Goal: Information Seeking & Learning: Check status

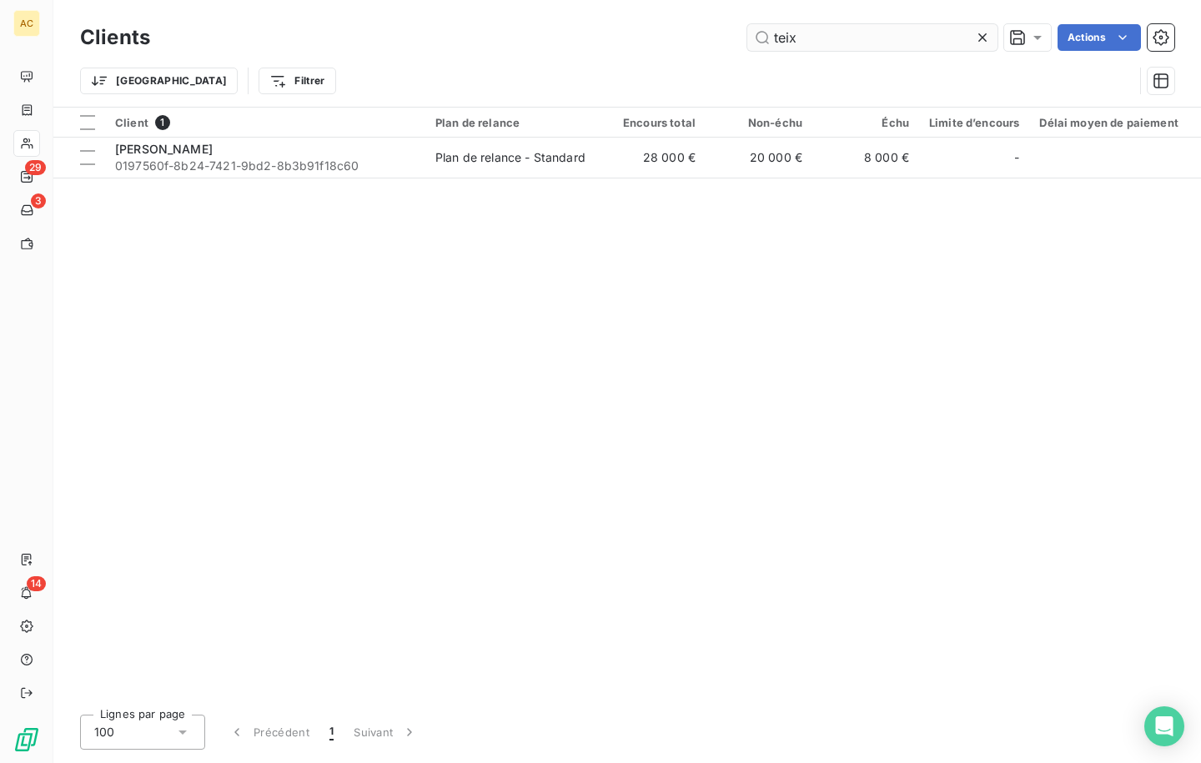
drag, startPoint x: 782, startPoint y: 38, endPoint x: 746, endPoint y: 38, distance: 35.9
click at [747, 38] on input "teix" at bounding box center [872, 37] width 250 height 27
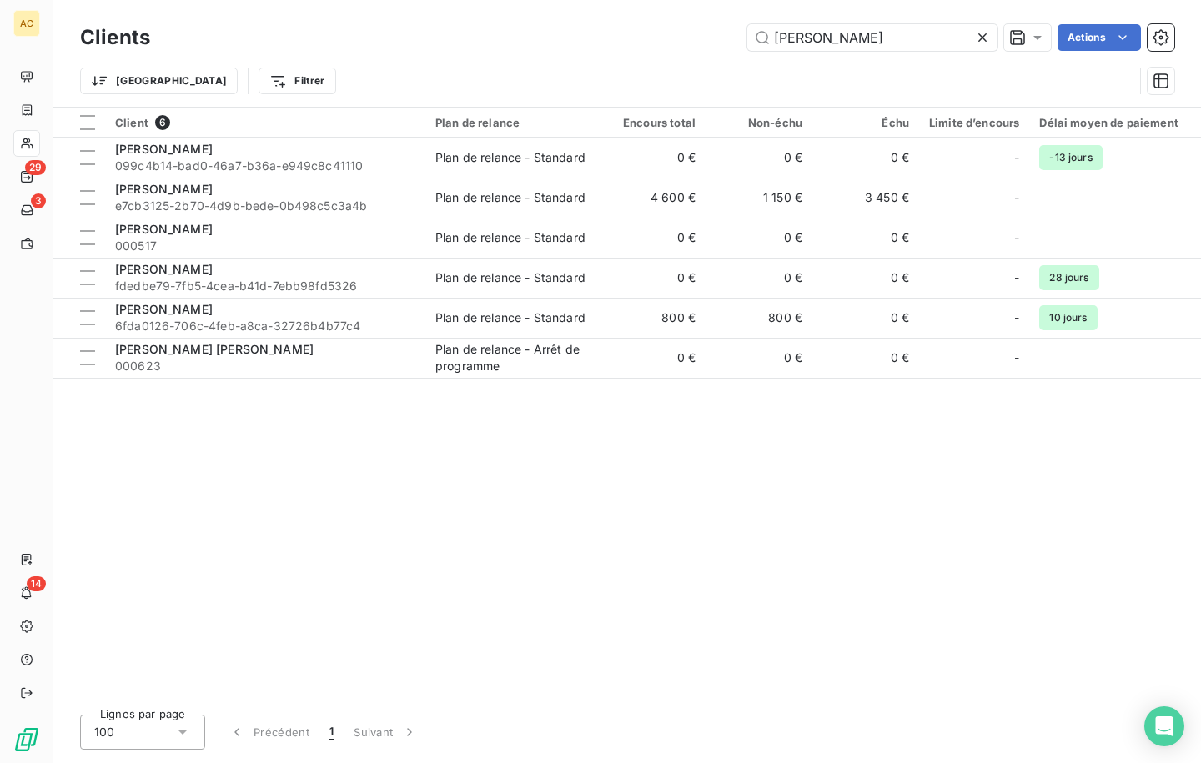
type input "[PERSON_NAME]"
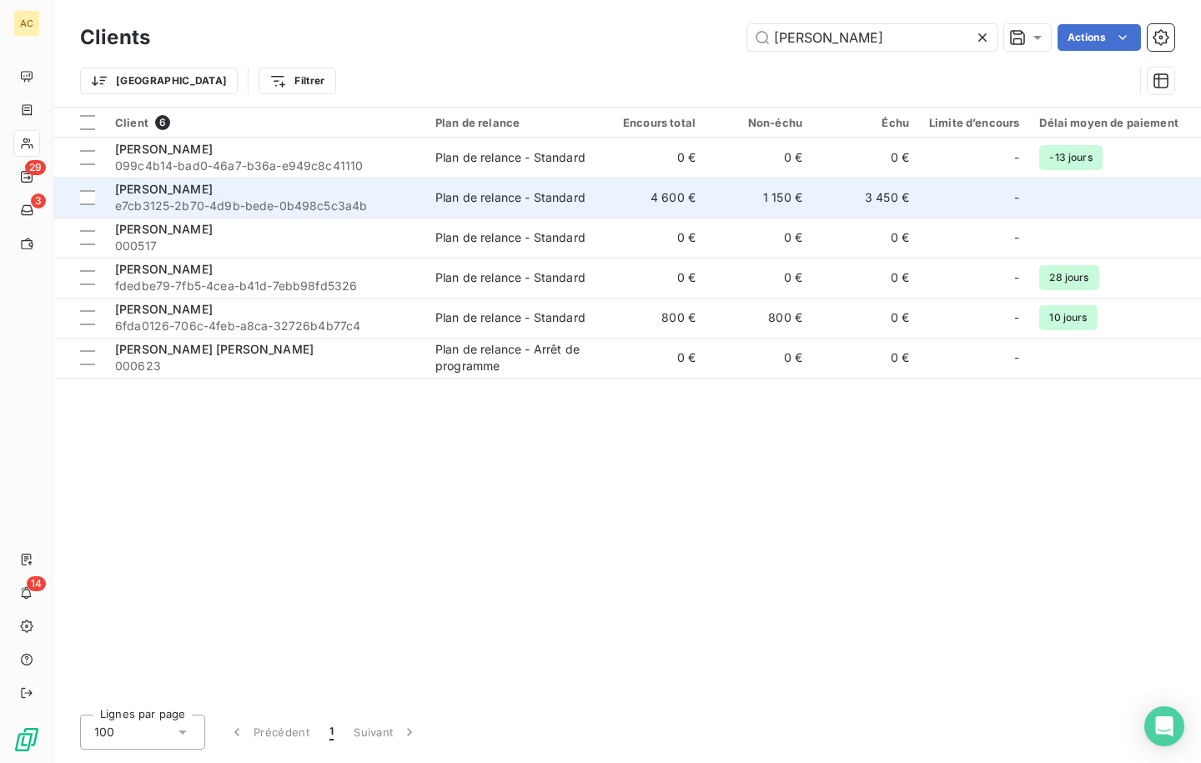
click at [229, 188] on div "[PERSON_NAME]" at bounding box center [265, 189] width 300 height 17
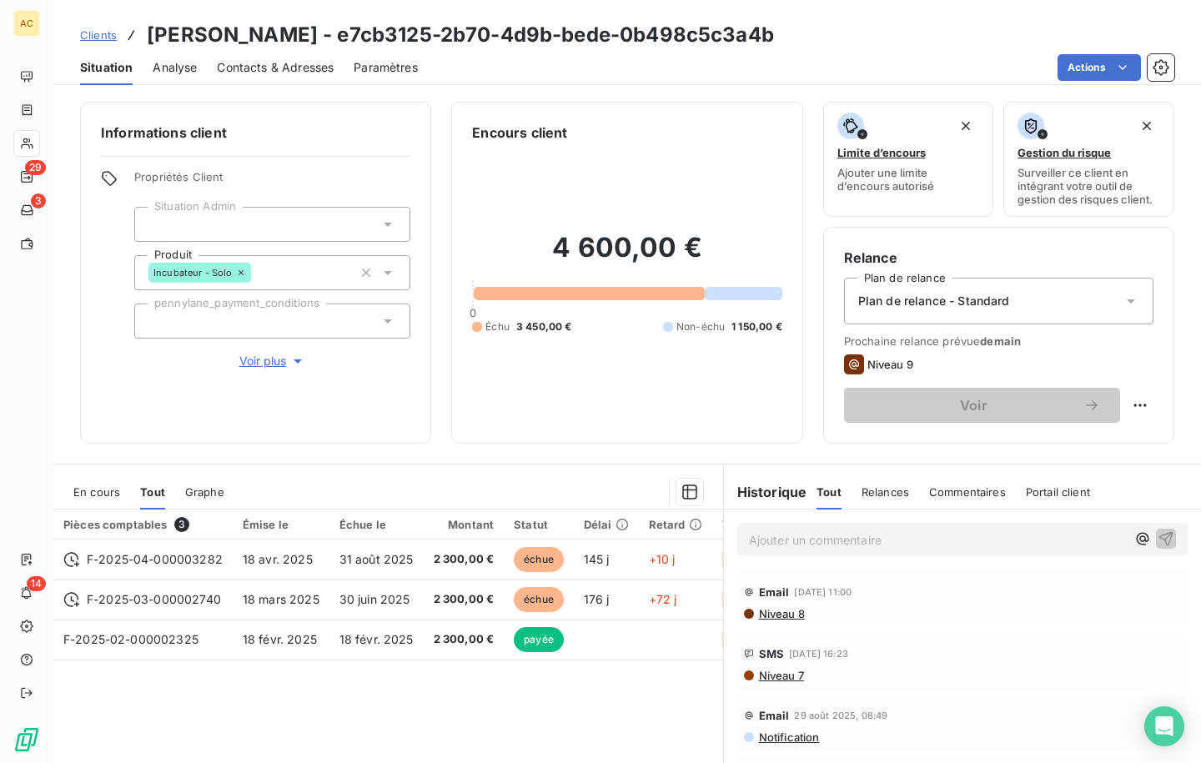
click at [241, 370] on div "Informations client Propriétés Client Situation Admin Produit Incubateur - Solo…" at bounding box center [255, 273] width 351 height 342
click at [250, 365] on span "Voir plus" at bounding box center [272, 361] width 67 height 17
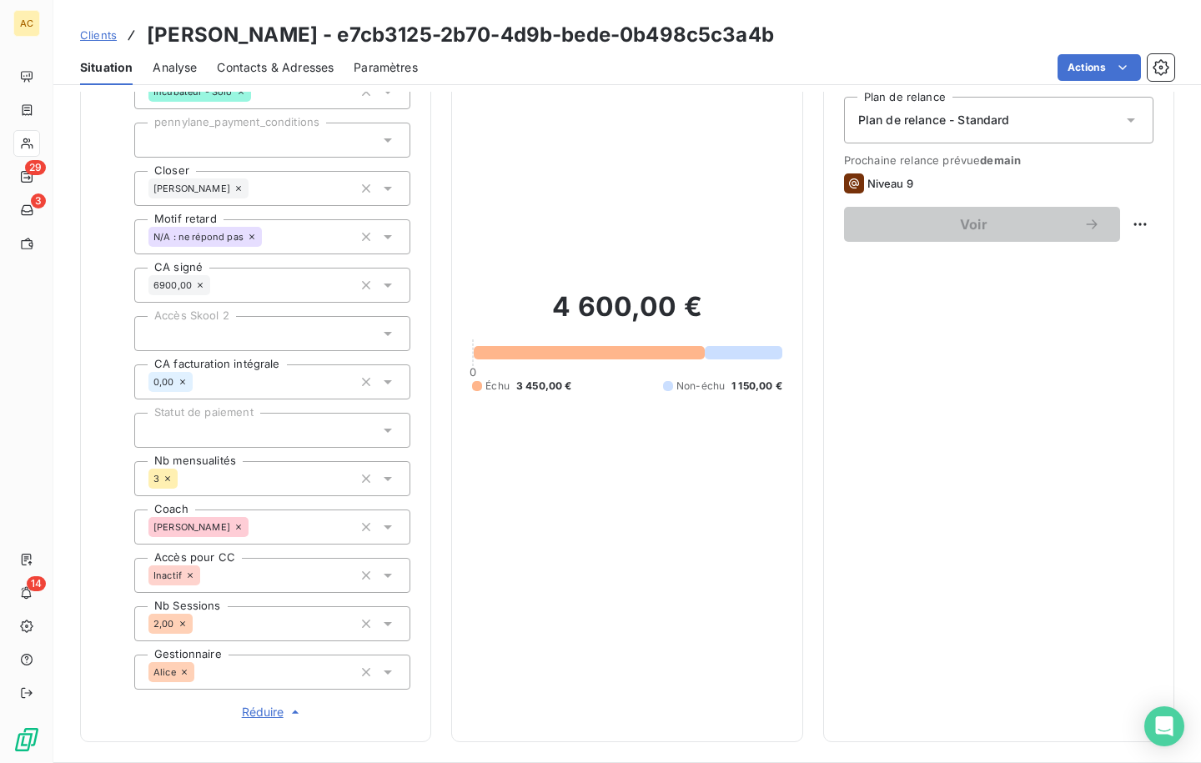
scroll to position [260, 0]
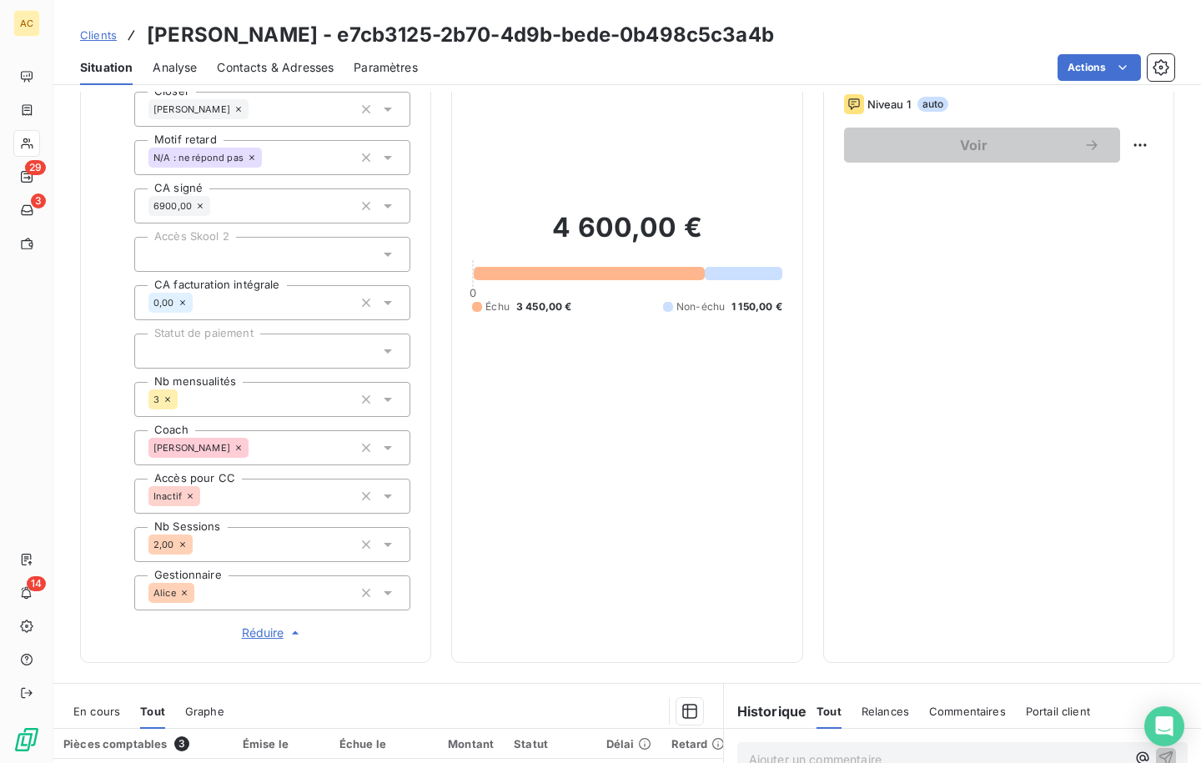
click at [104, 32] on span "Clients" at bounding box center [98, 34] width 37 height 13
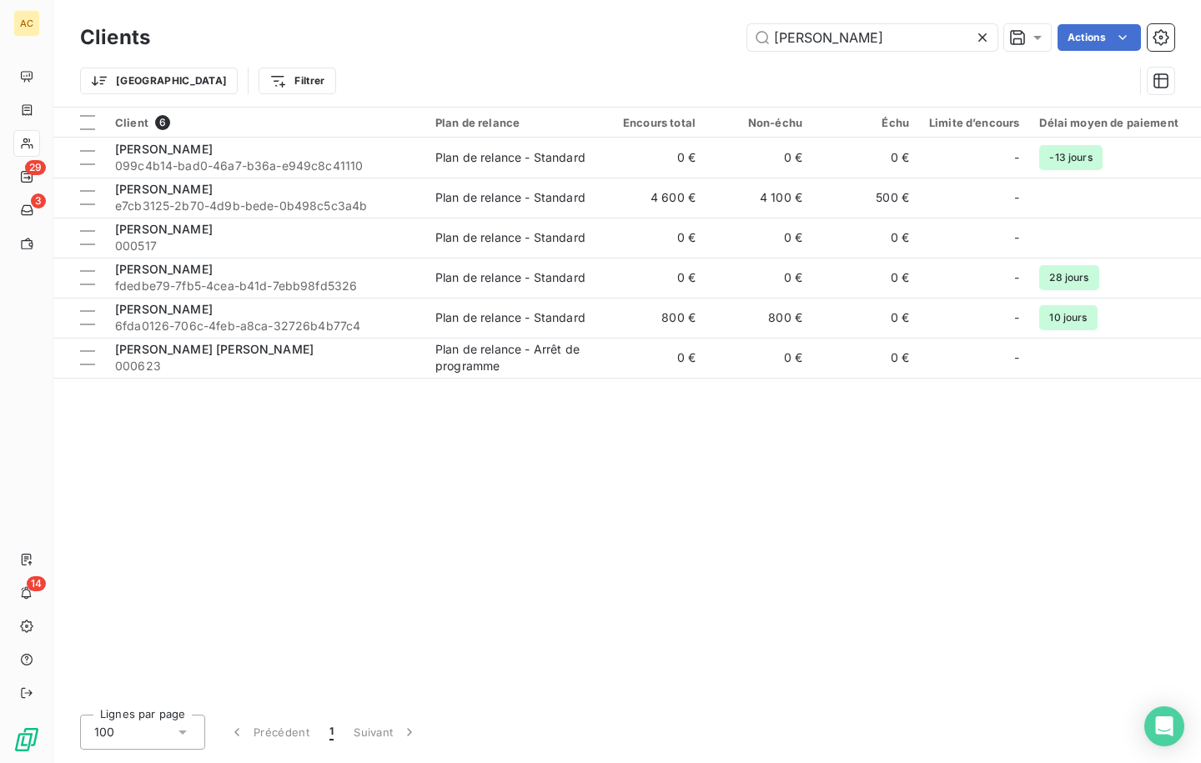
drag, startPoint x: 787, startPoint y: 39, endPoint x: 745, endPoint y: 42, distance: 42.6
click at [747, 38] on input "[PERSON_NAME]" at bounding box center [872, 37] width 250 height 27
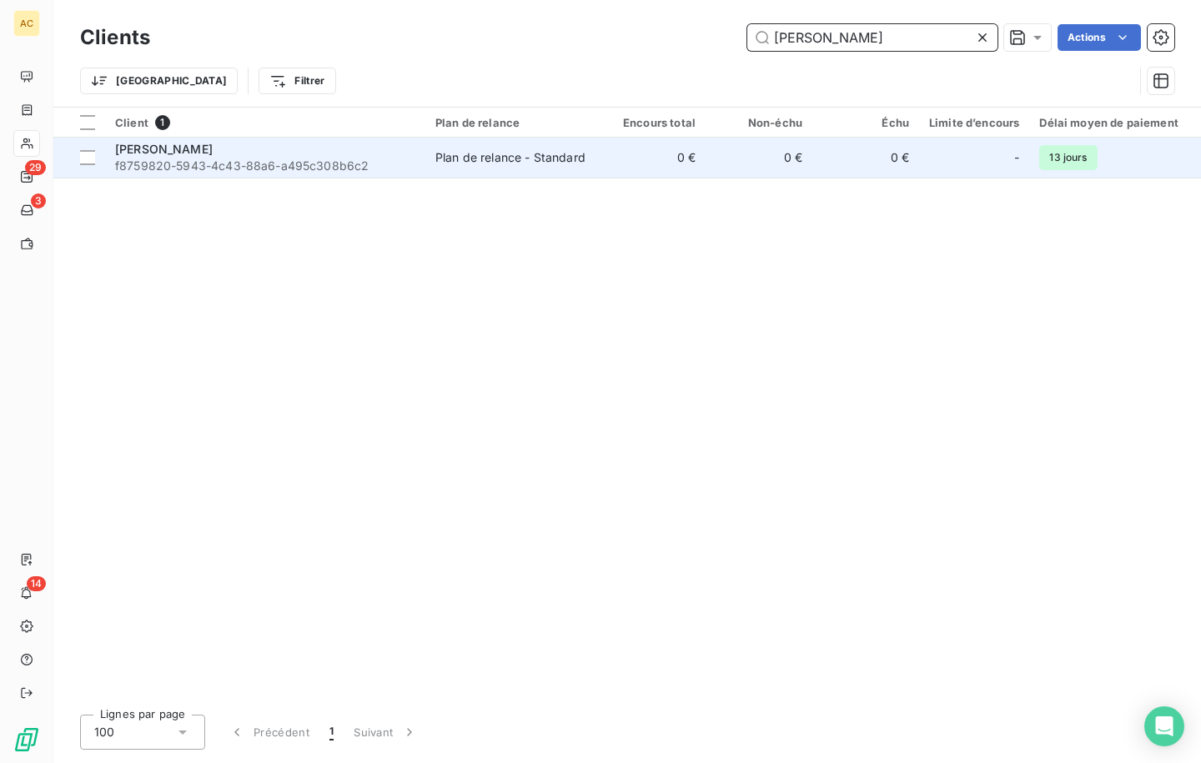
type input "[PERSON_NAME]"
click at [510, 153] on div "Plan de relance - Standard" at bounding box center [510, 157] width 150 height 17
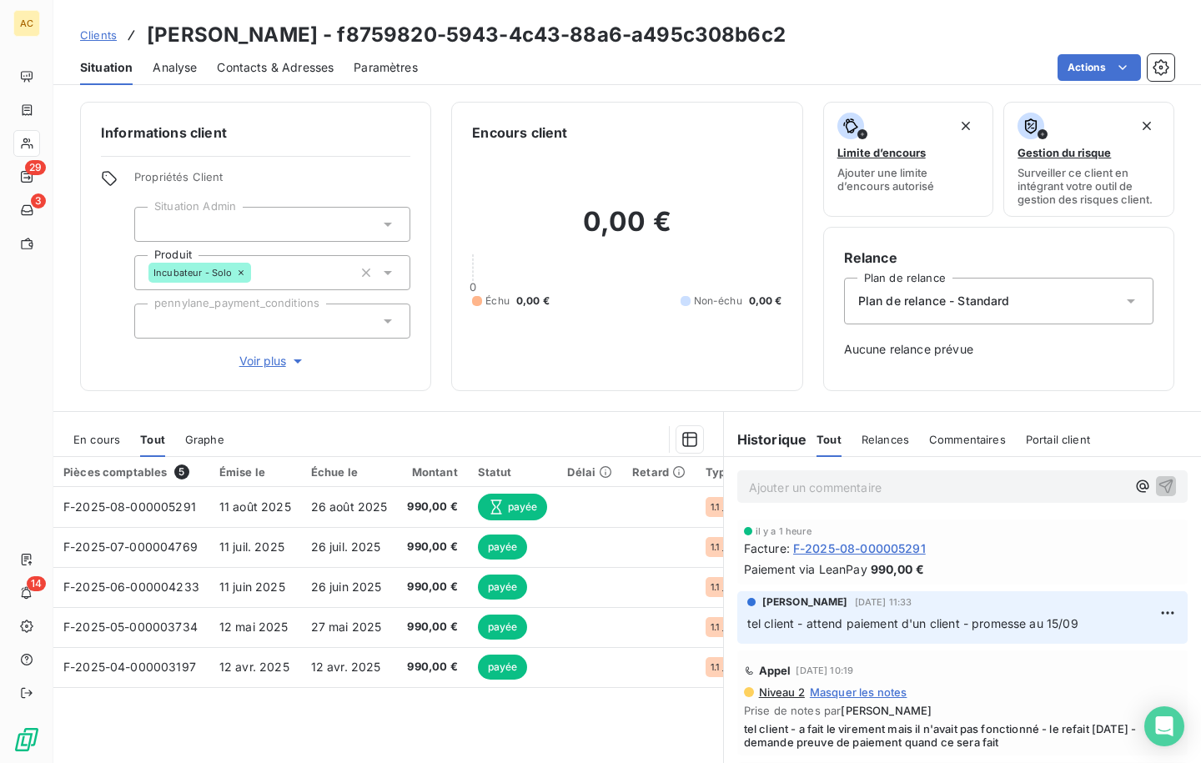
click at [254, 359] on span "Voir plus" at bounding box center [272, 361] width 67 height 17
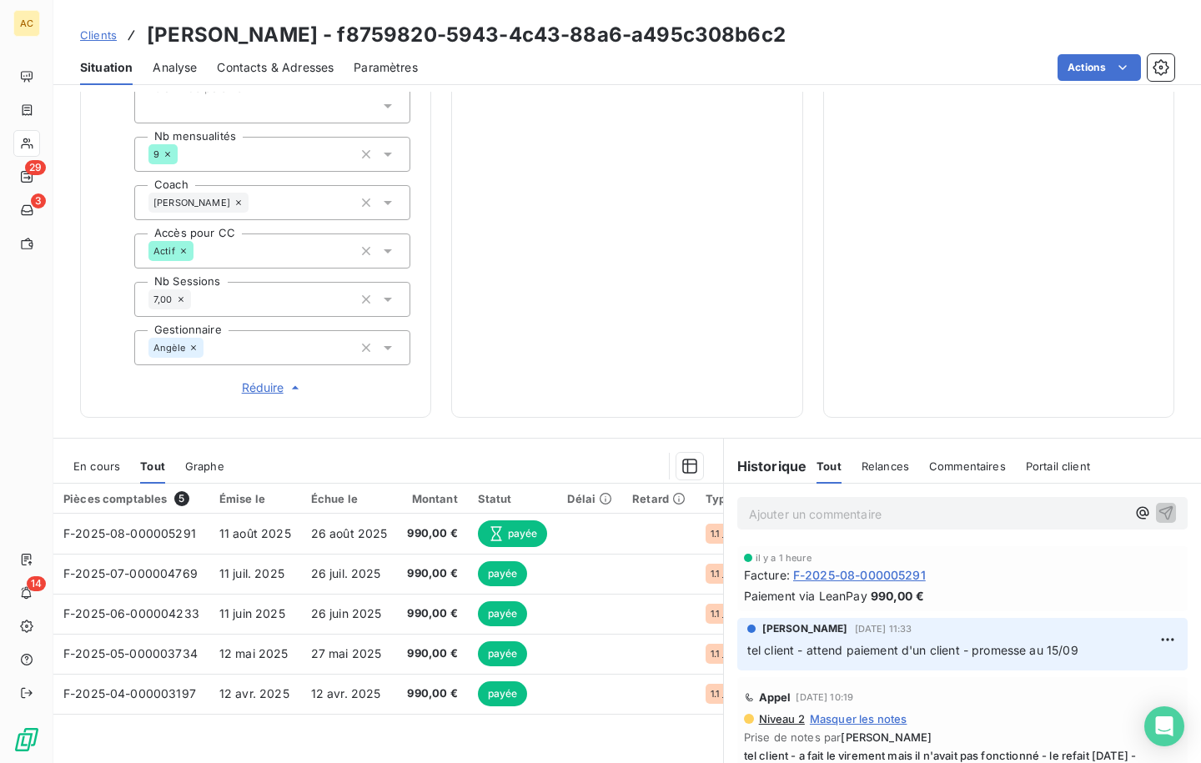
scroll to position [597, 0]
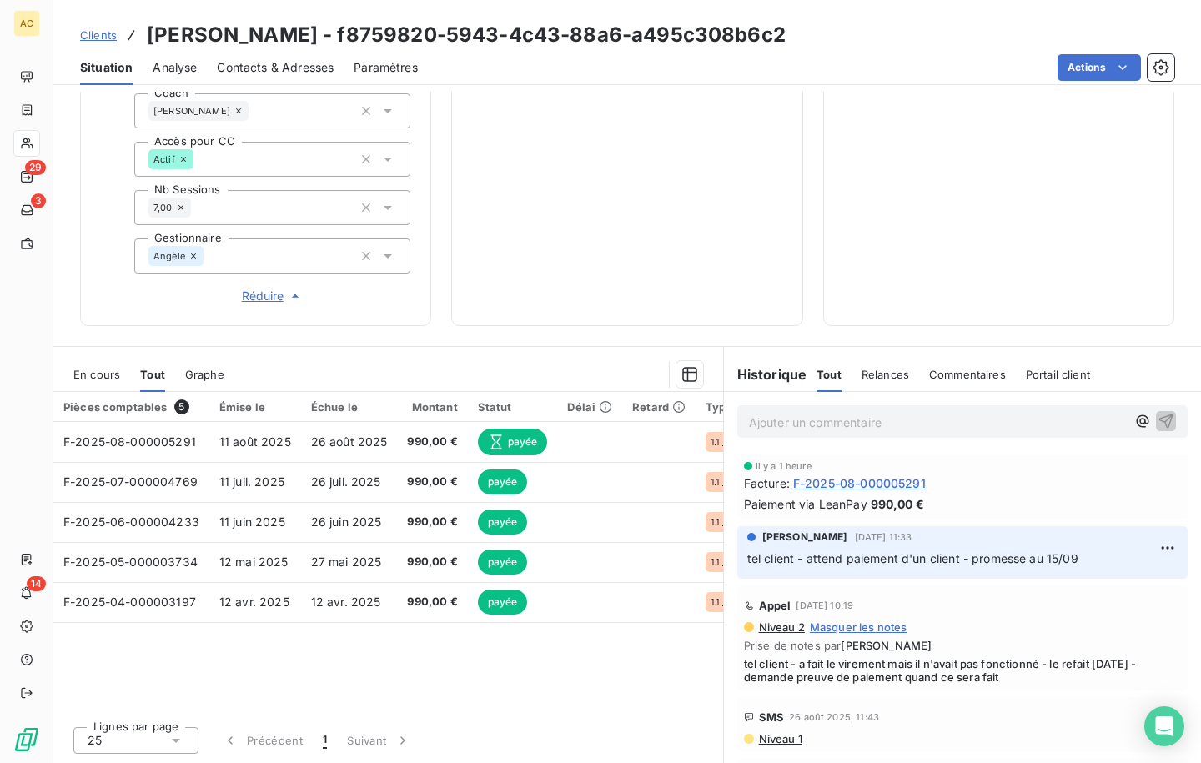
click at [782, 420] on p "Ajouter un commentaire ﻿" at bounding box center [937, 422] width 377 height 21
click at [1158, 422] on icon "button" at bounding box center [1166, 420] width 17 height 17
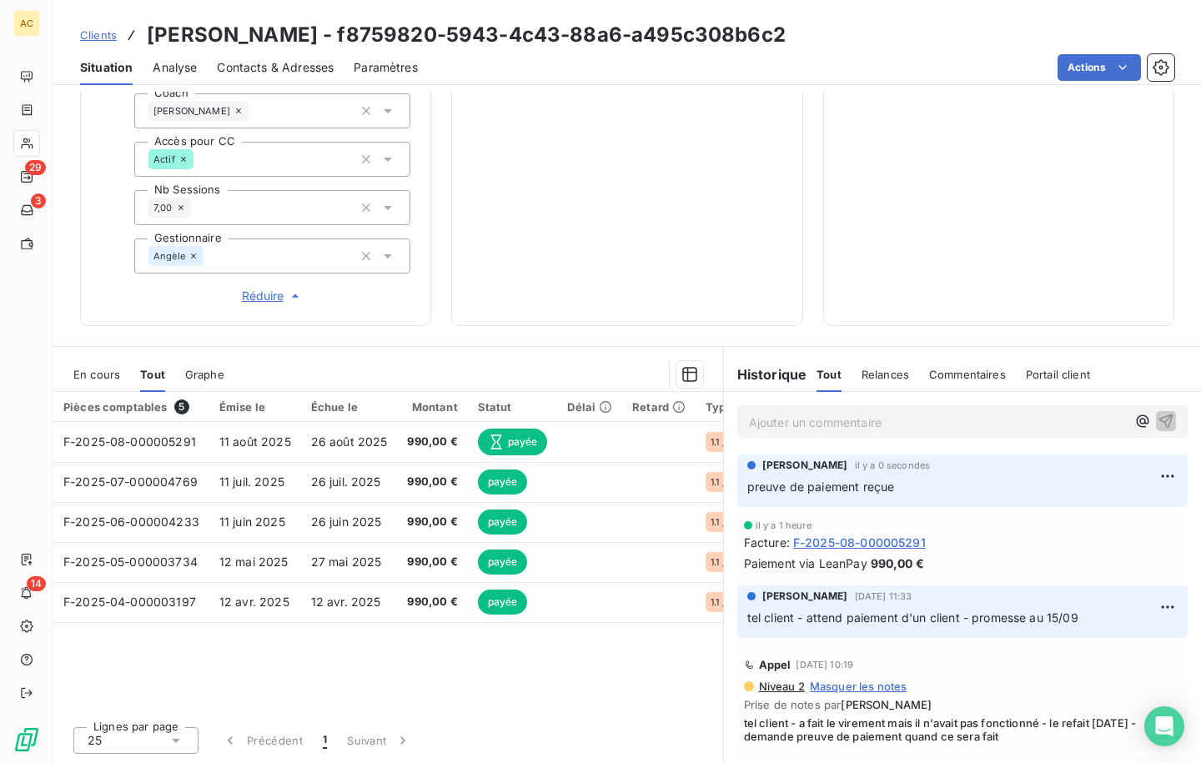
click at [305, 350] on section "En cours Tout Graphe Pièces comptables 5 Émise le Échue le Montant Statut Délai…" at bounding box center [388, 555] width 670 height 416
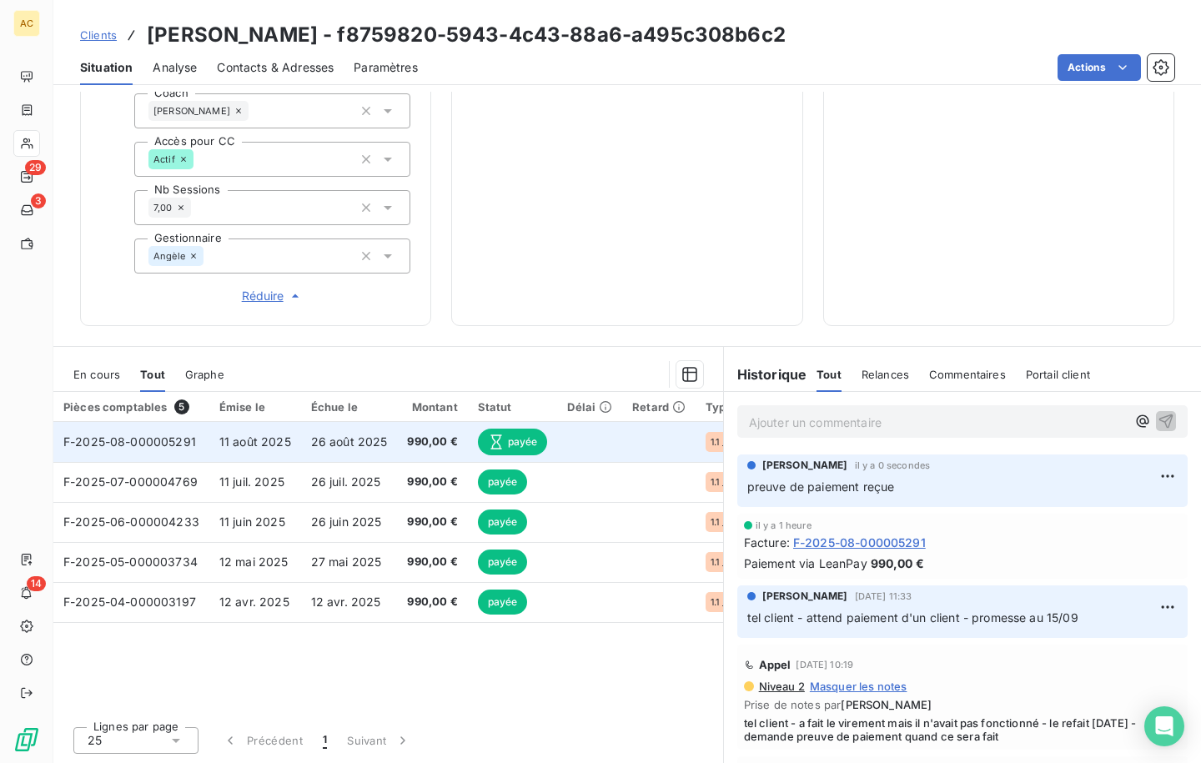
click at [244, 437] on span "11 août 2025" at bounding box center [255, 442] width 72 height 14
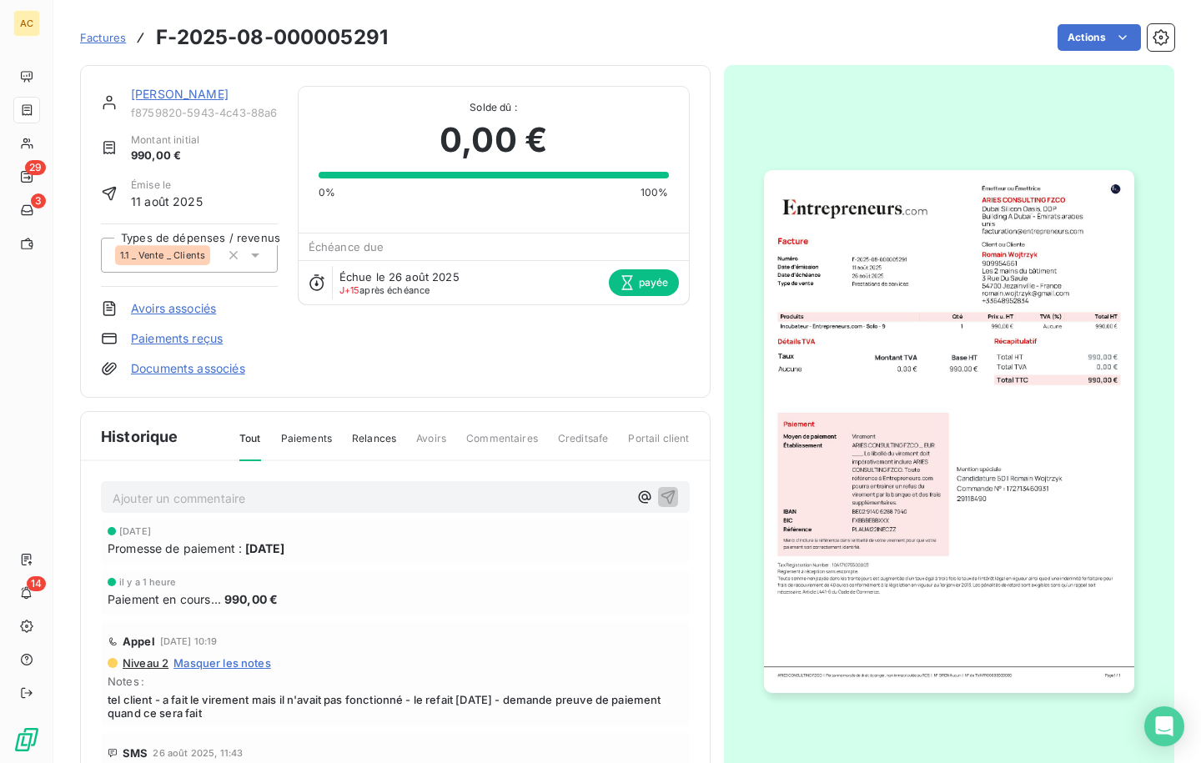
click at [196, 370] on link "Documents associés" at bounding box center [188, 368] width 114 height 17
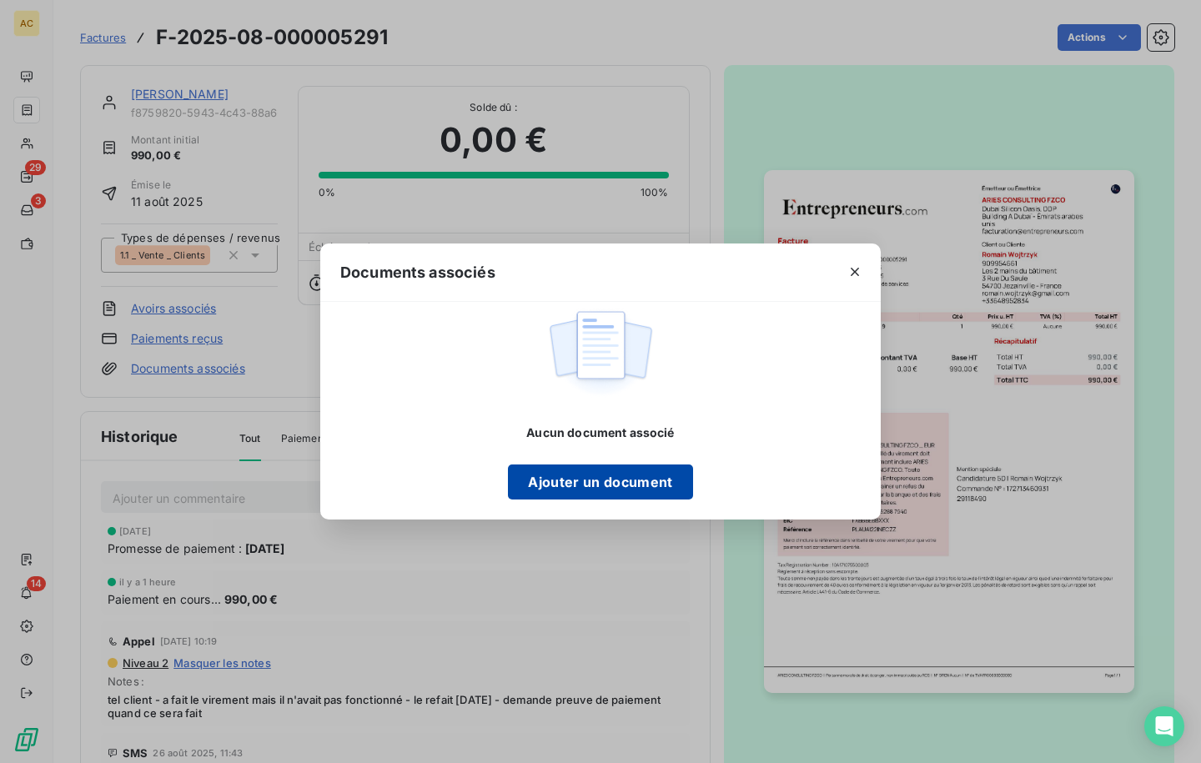
click at [630, 480] on button "Ajouter un document" at bounding box center [600, 482] width 184 height 35
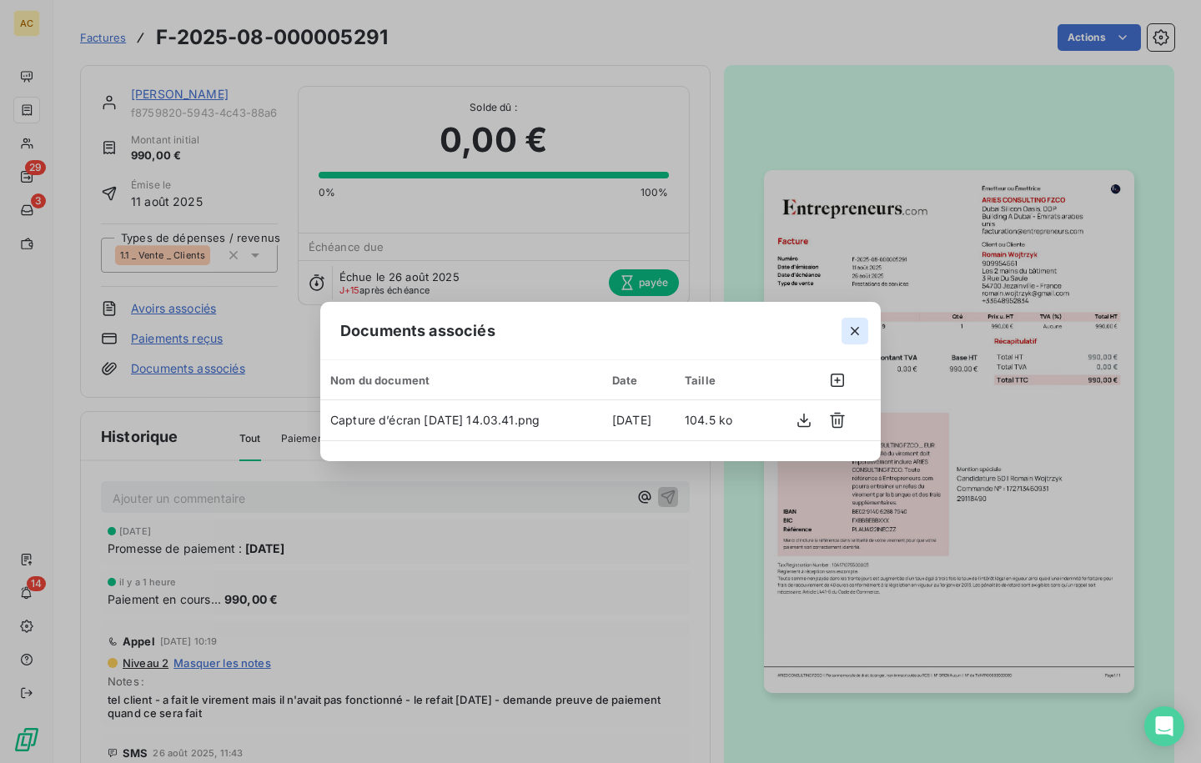
click at [851, 335] on icon "button" at bounding box center [855, 331] width 17 height 17
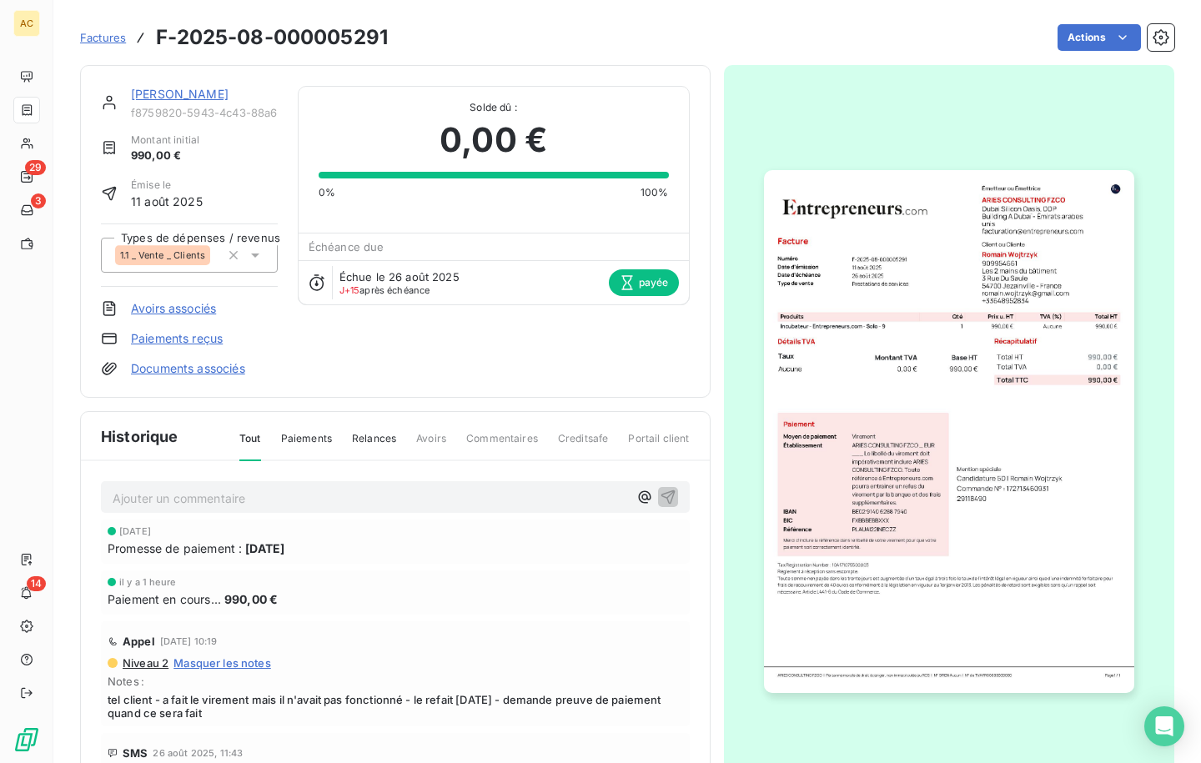
click at [160, 96] on link "[PERSON_NAME]" at bounding box center [180, 94] width 98 height 14
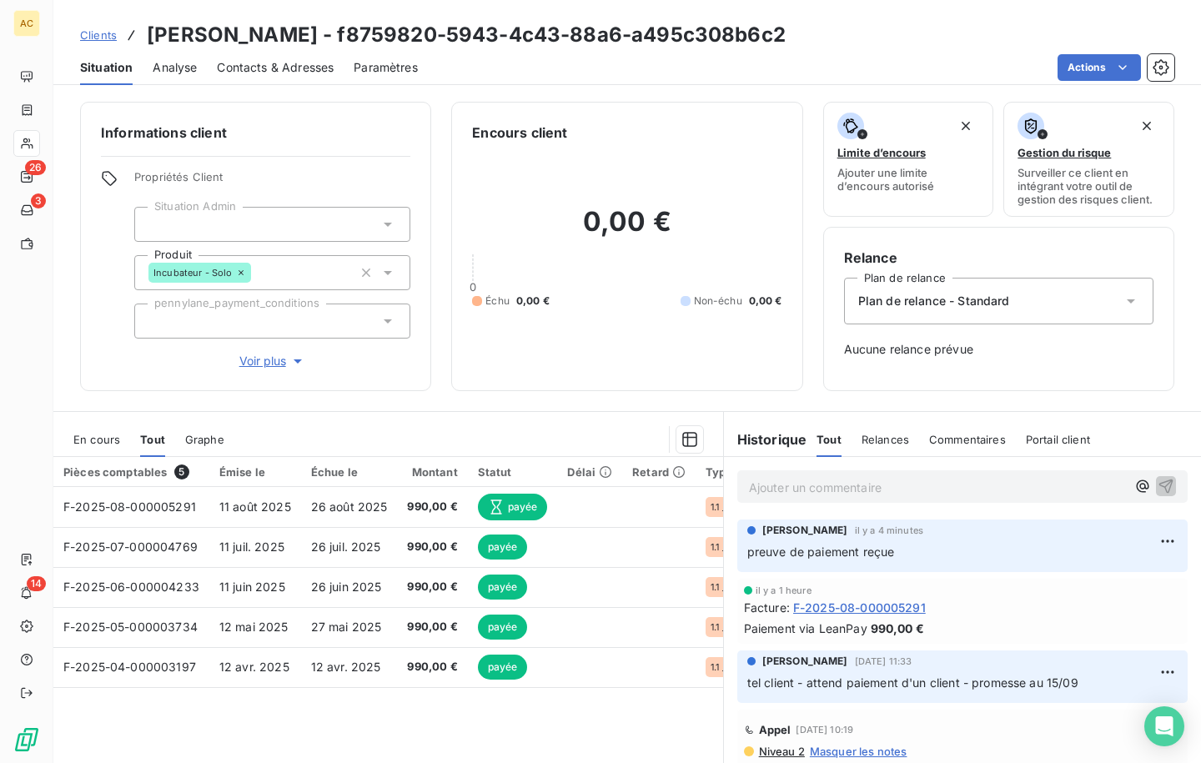
click at [93, 41] on span "Clients" at bounding box center [98, 34] width 37 height 13
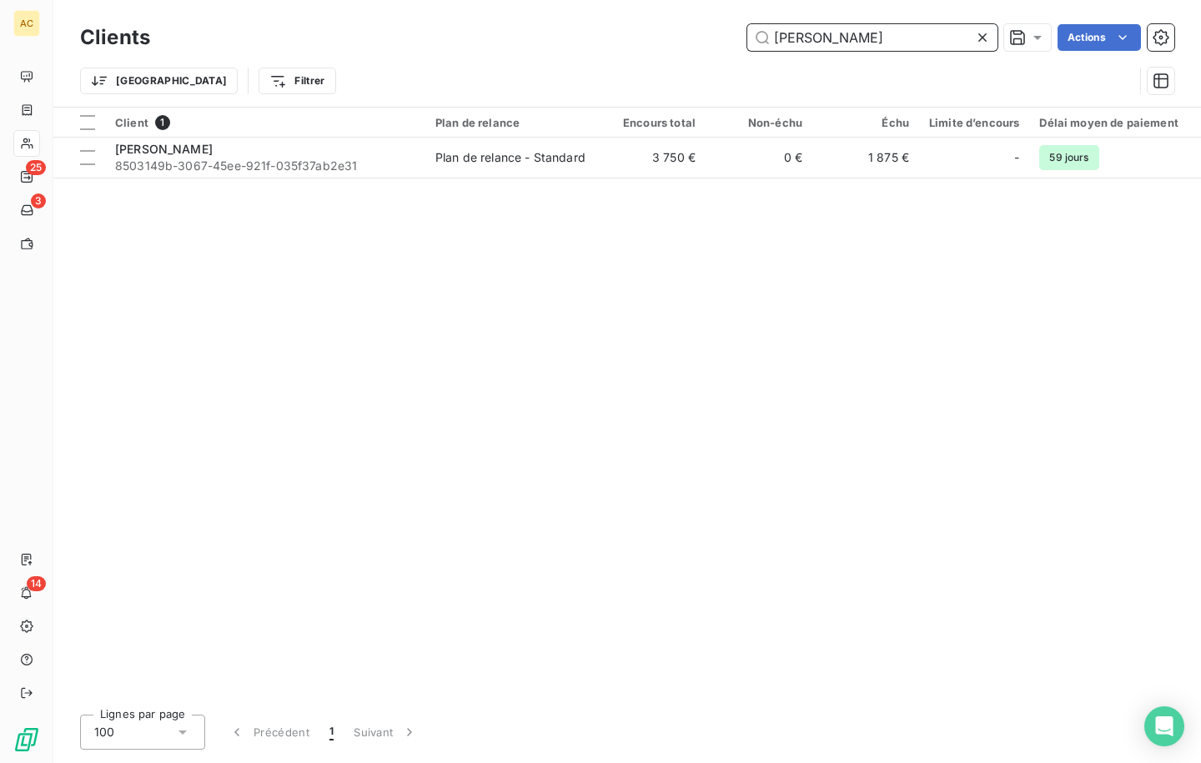
drag, startPoint x: 857, startPoint y: 43, endPoint x: 757, endPoint y: 44, distance: 100.1
click at [757, 44] on input "[PERSON_NAME]" at bounding box center [872, 37] width 250 height 27
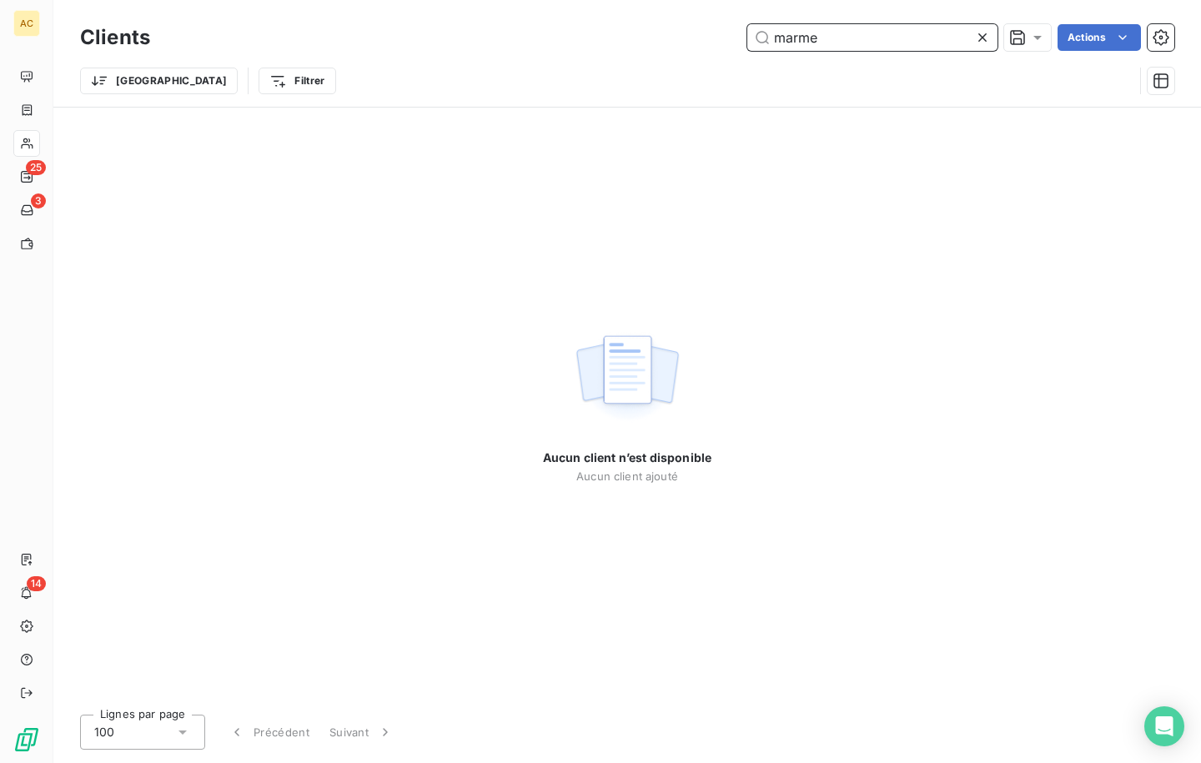
click at [795, 35] on input "marme" at bounding box center [872, 37] width 250 height 27
click at [797, 42] on input "marme" at bounding box center [872, 37] width 250 height 27
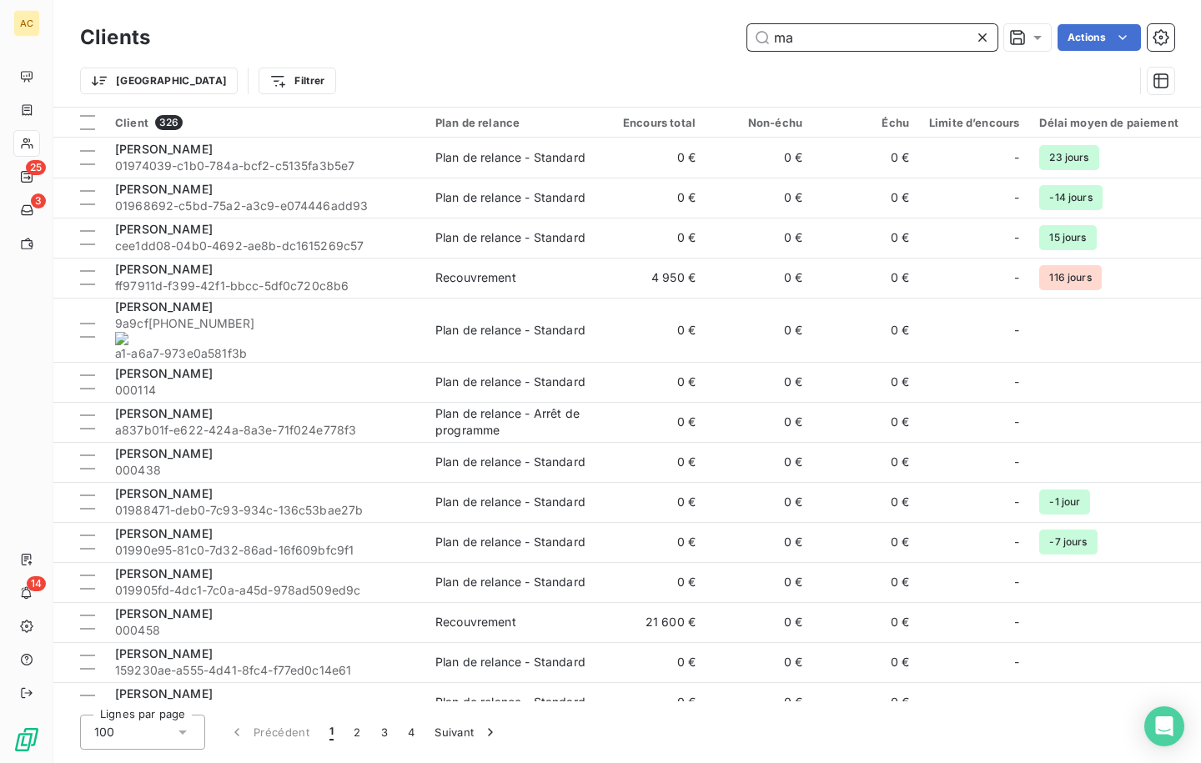
click at [822, 40] on input "ma" at bounding box center [872, 37] width 250 height 27
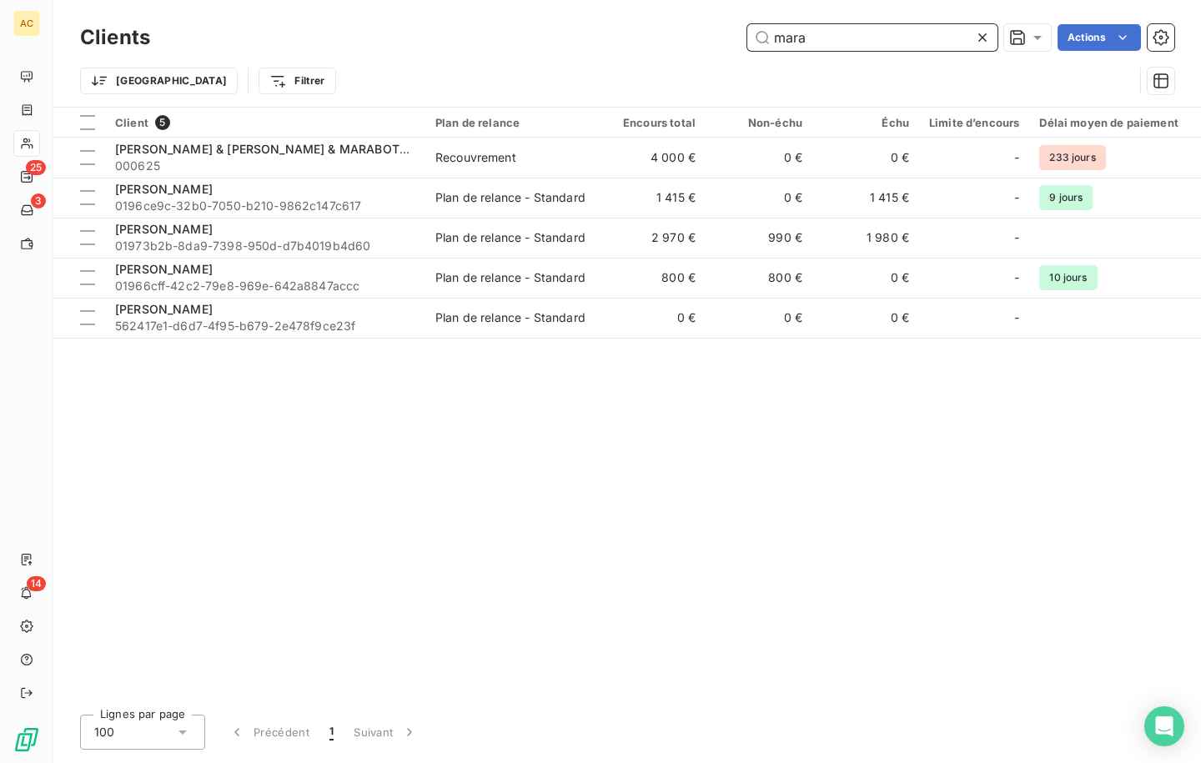
type input "mara"
click at [413, 566] on div "Client 5 Plan de relance Encours total Non-échu Échu Limite d’encours Délai moy…" at bounding box center [627, 405] width 1148 height 594
